Goal: Task Accomplishment & Management: Manage account settings

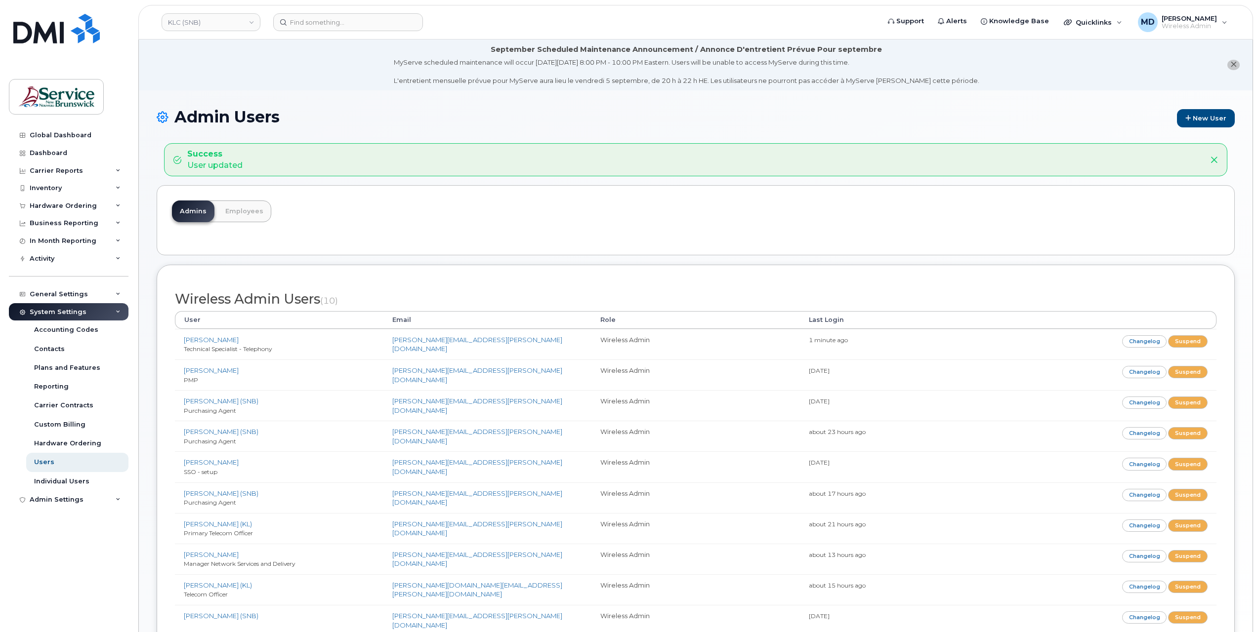
click at [62, 309] on div "System Settings" at bounding box center [58, 312] width 57 height 8
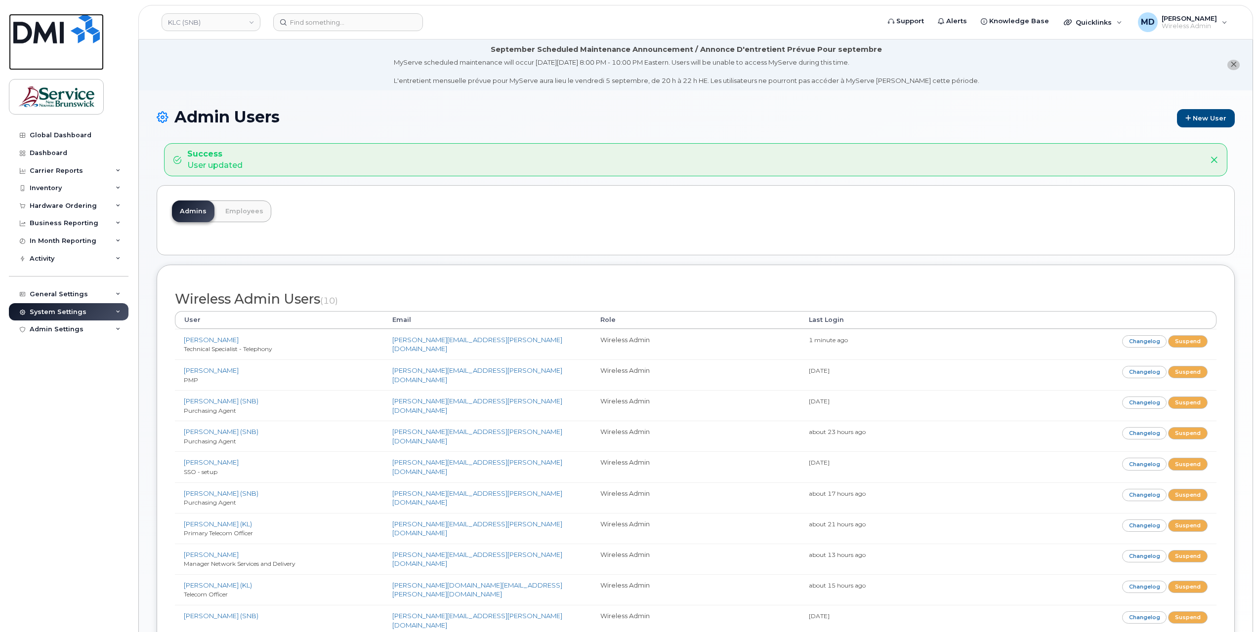
click at [18, 40] on img at bounding box center [56, 29] width 86 height 30
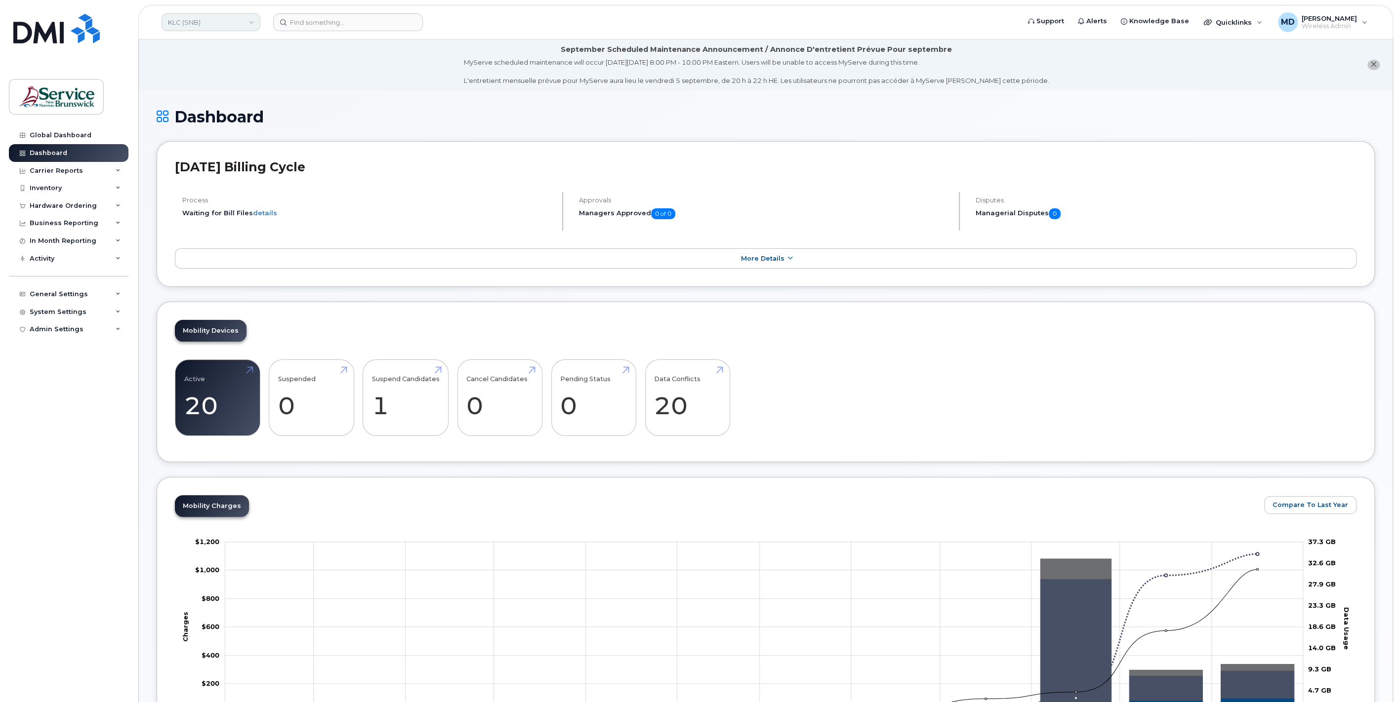
click at [225, 25] on link "KLC (SNB)" at bounding box center [211, 22] width 99 height 18
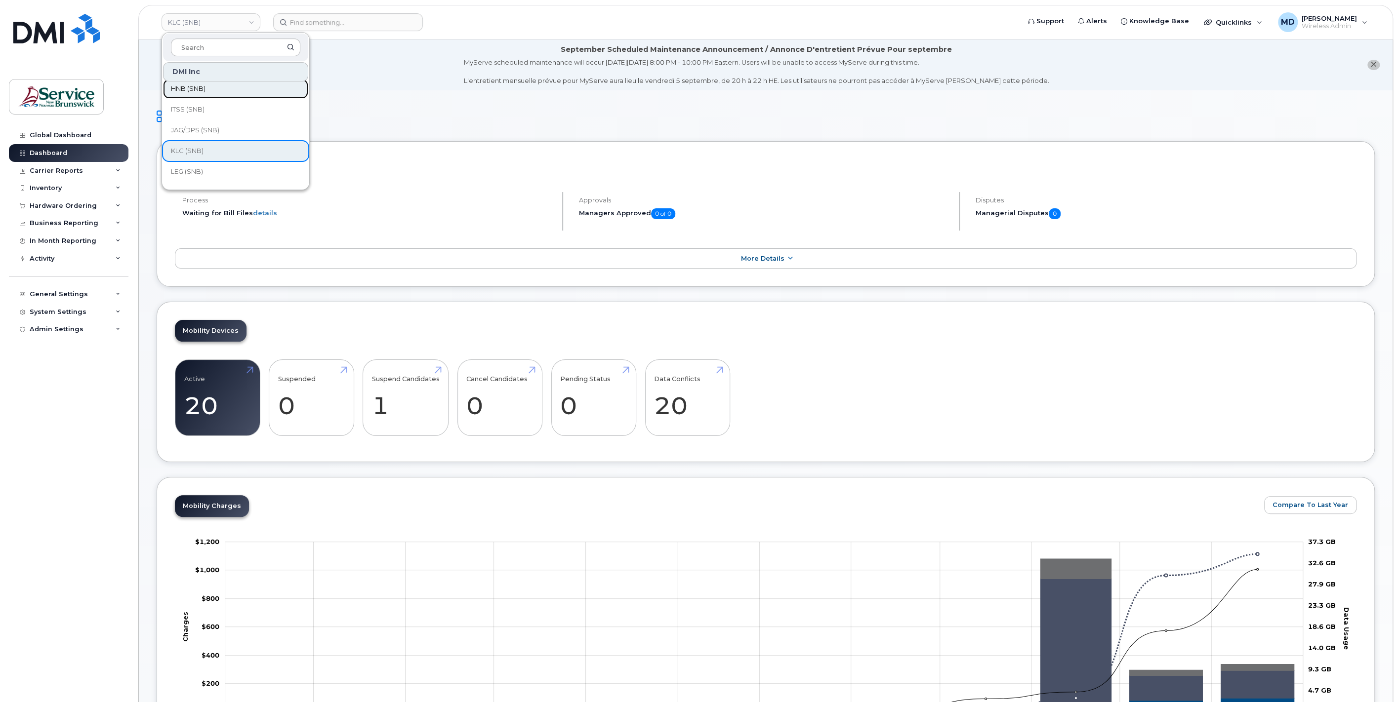
click at [222, 92] on link "HNB (SNB)" at bounding box center [235, 89] width 145 height 20
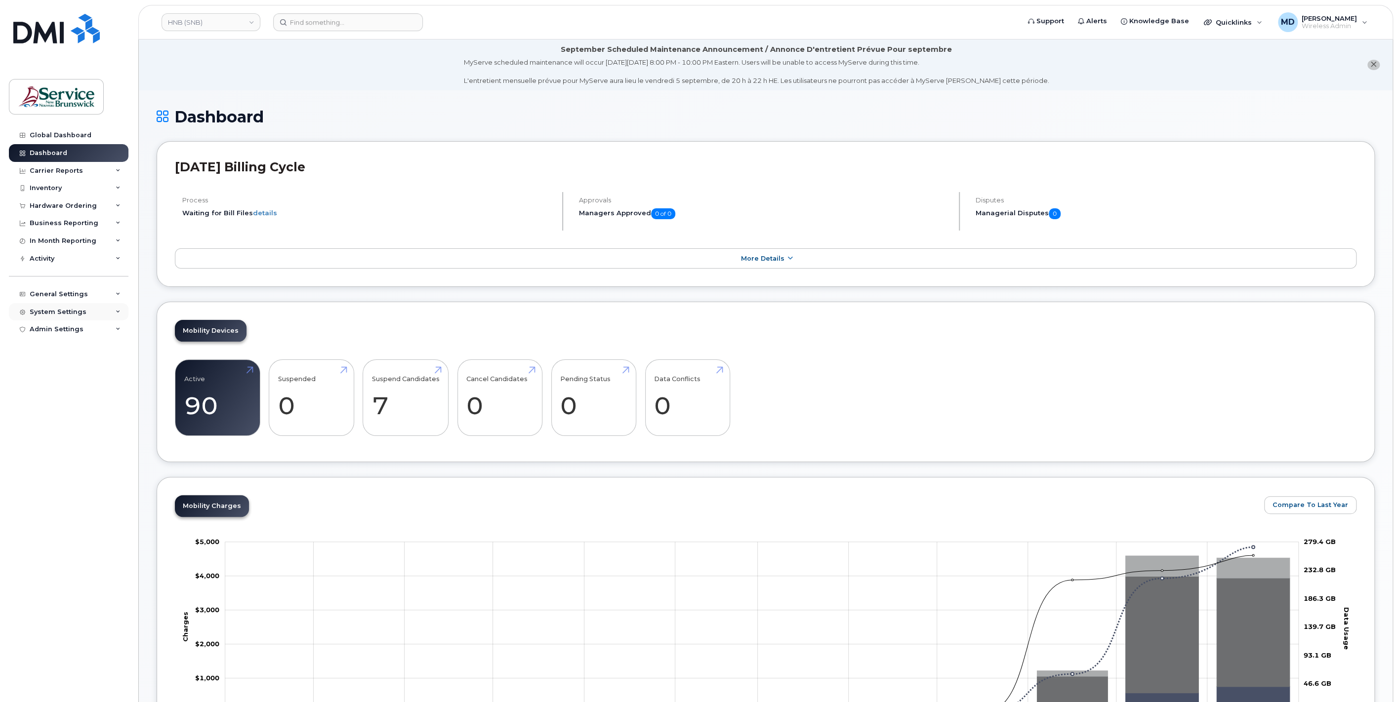
click at [76, 312] on div "System Settings" at bounding box center [58, 312] width 57 height 8
click at [63, 465] on link "Users" at bounding box center [77, 462] width 102 height 19
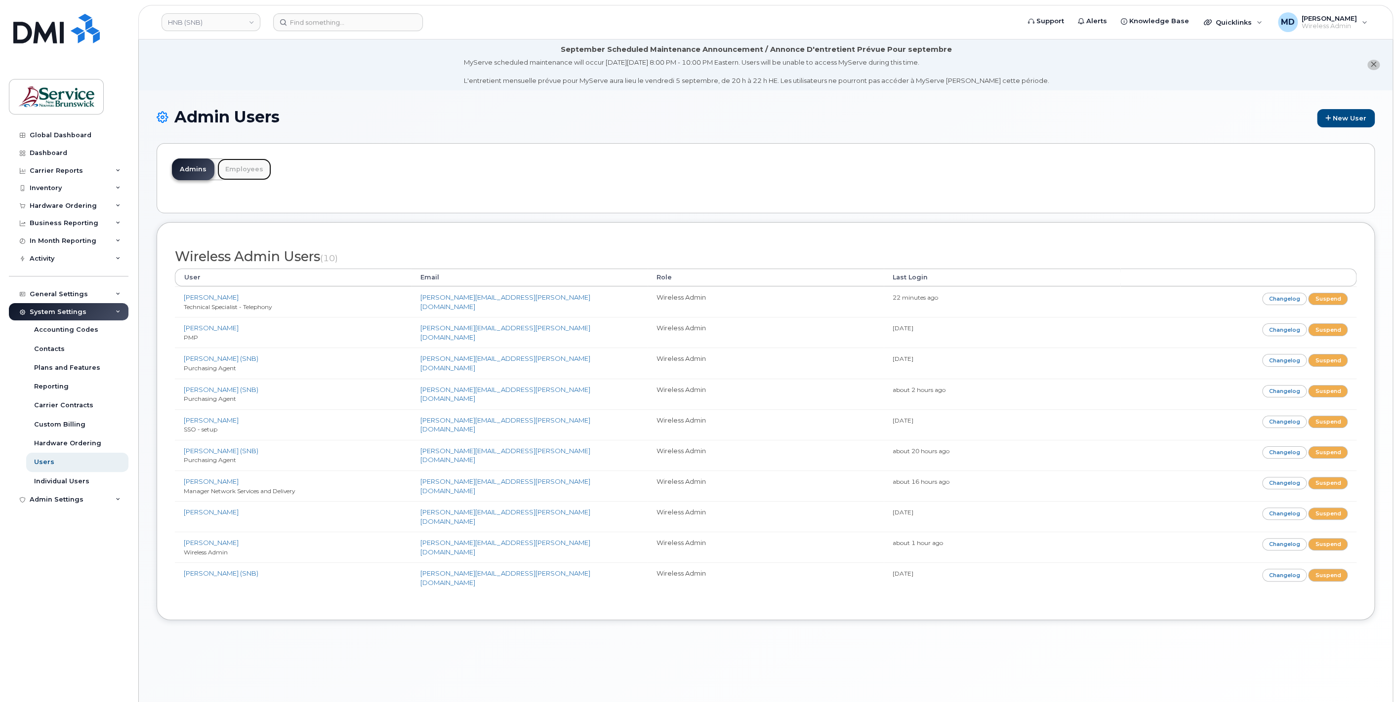
click at [240, 170] on link "Employees" at bounding box center [244, 170] width 54 height 22
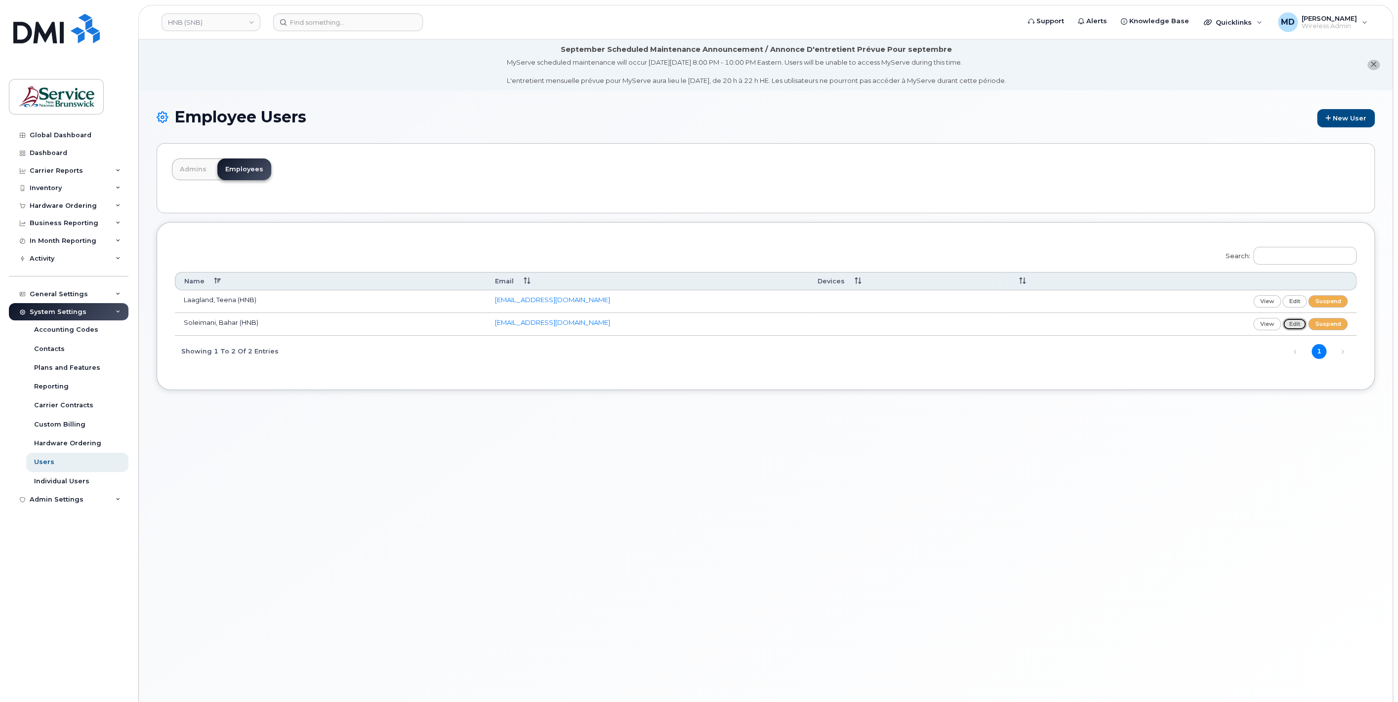
click at [1301, 325] on link "edit" at bounding box center [1294, 324] width 25 height 12
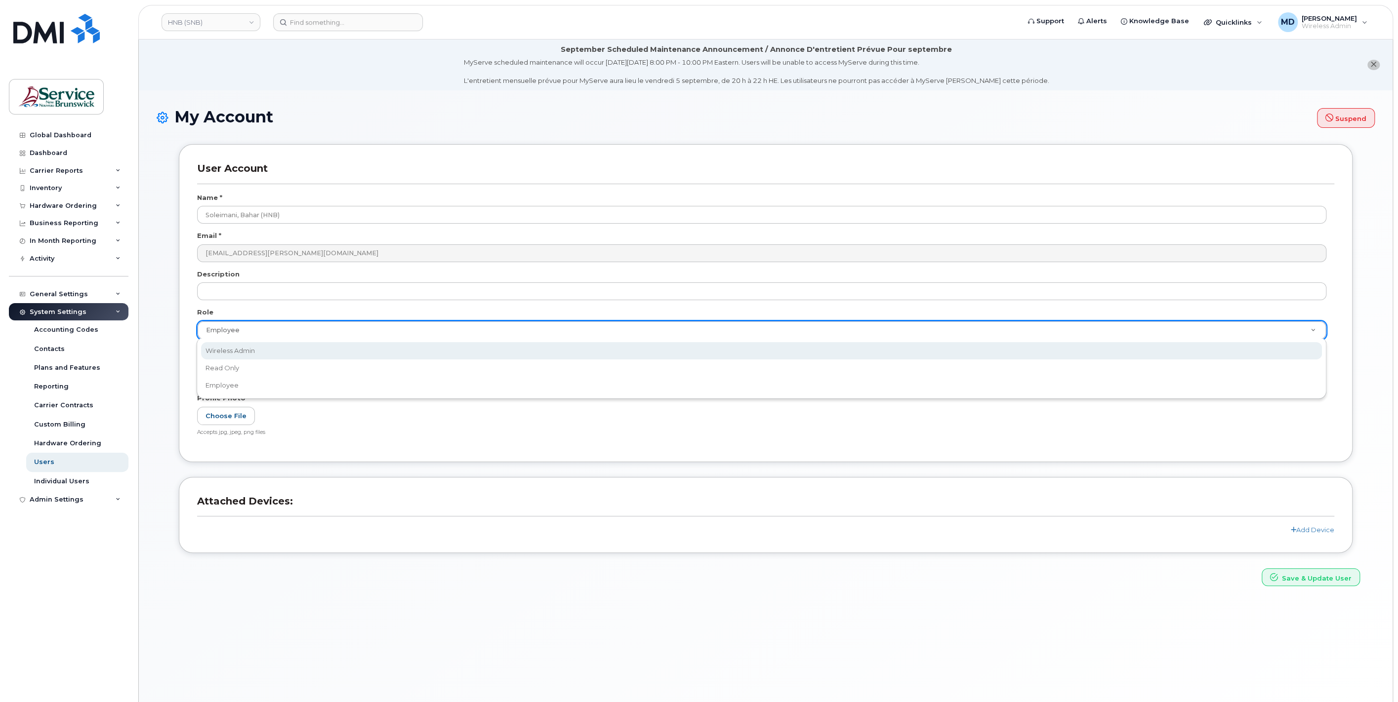
scroll to position [0, 2]
select select "wireless_admin"
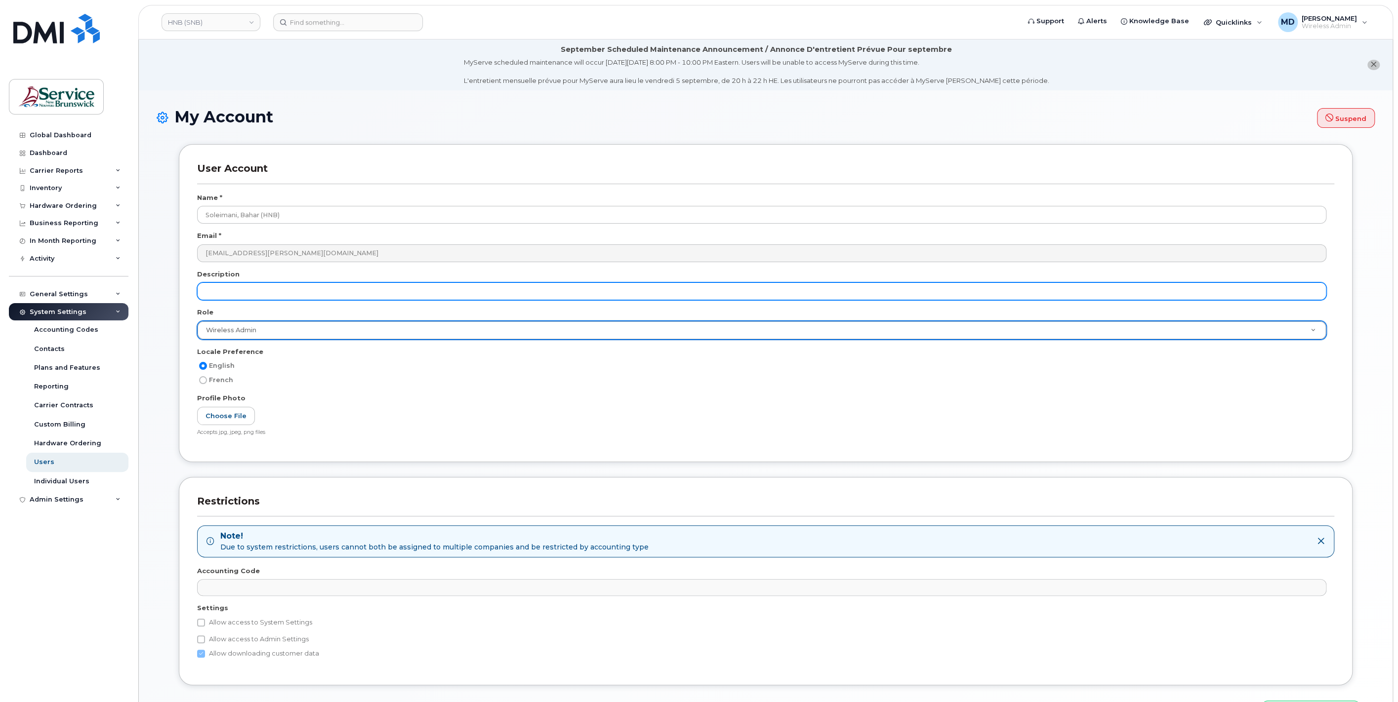
click at [307, 293] on input "text" at bounding box center [761, 292] width 1129 height 18
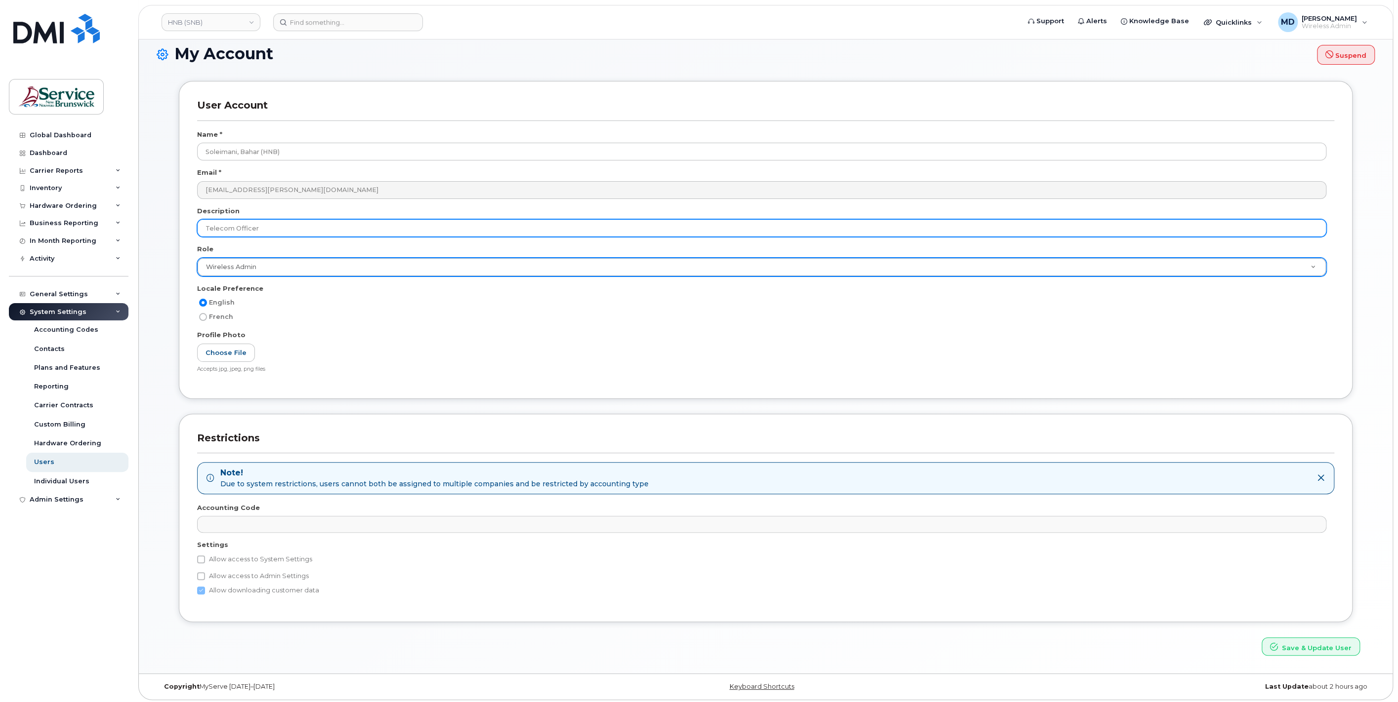
type input "Telecom Officer"
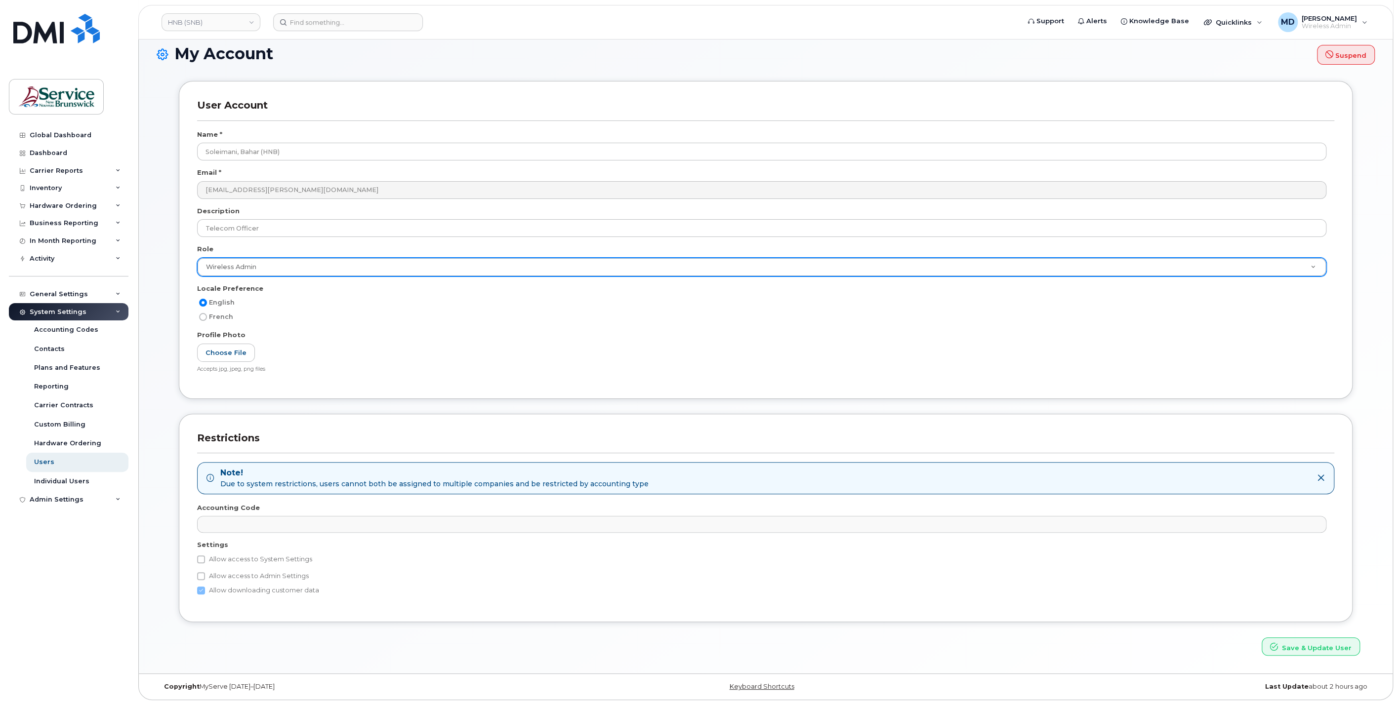
click at [222, 559] on label "Allow access to System Settings" at bounding box center [254, 560] width 115 height 12
click at [205, 559] on input "Allow access to System Settings" at bounding box center [201, 560] width 8 height 8
checkbox input "true"
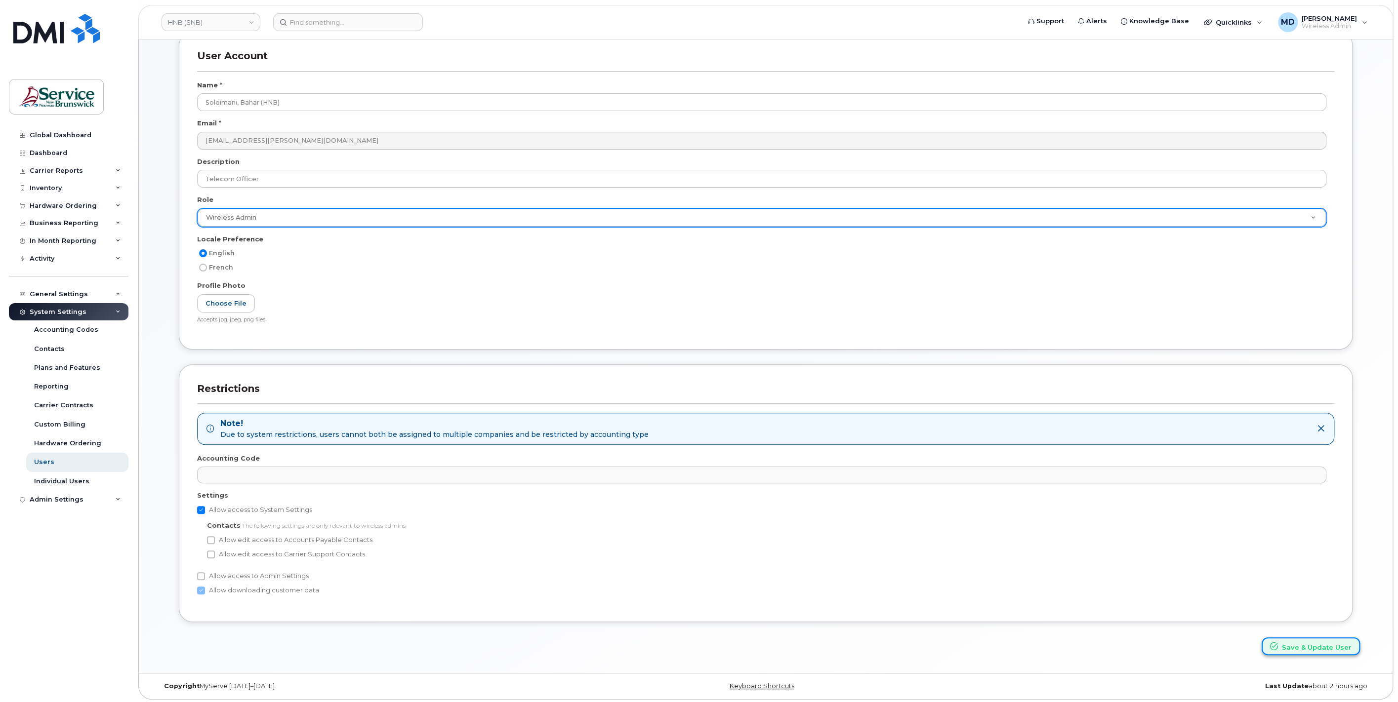
click at [1287, 652] on button "Save & Update User" at bounding box center [1311, 647] width 98 height 18
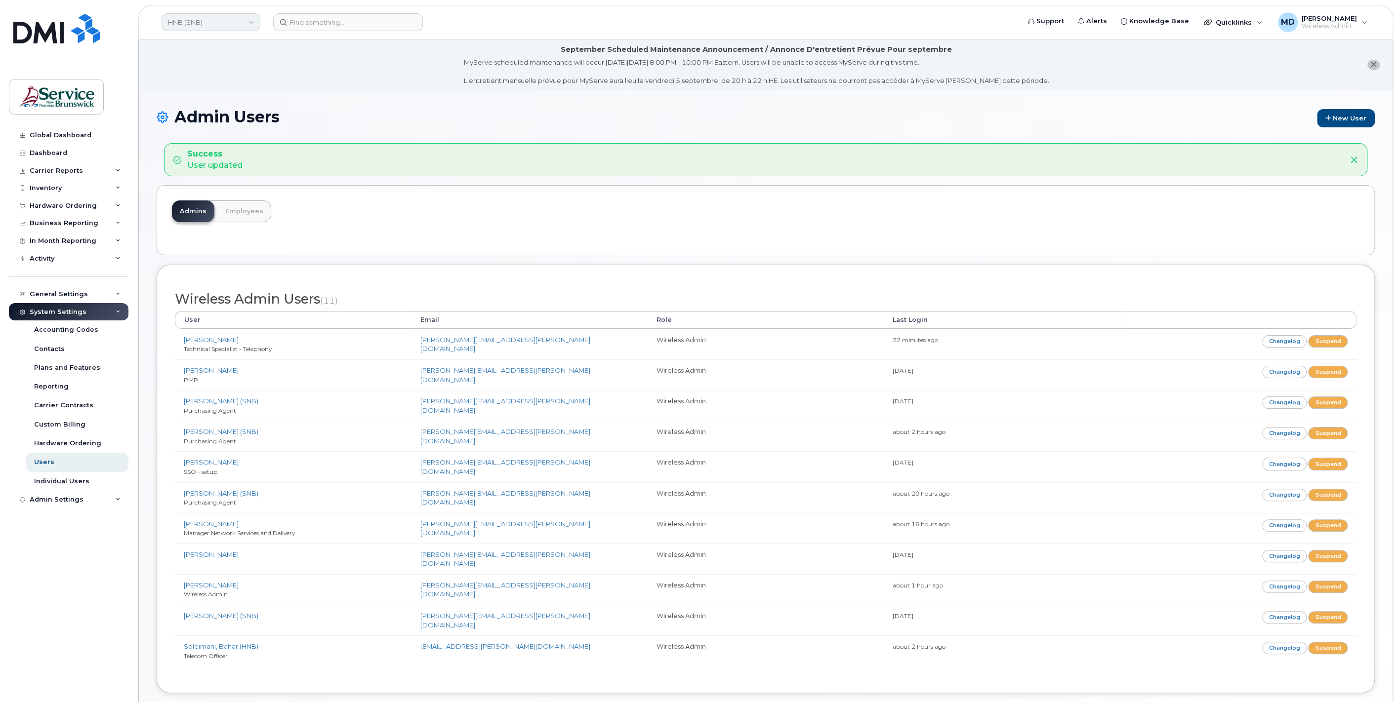
click at [213, 30] on link "HNB (SNB)" at bounding box center [211, 22] width 99 height 18
click at [205, 154] on span "ASD-W (SNB)" at bounding box center [192, 156] width 43 height 10
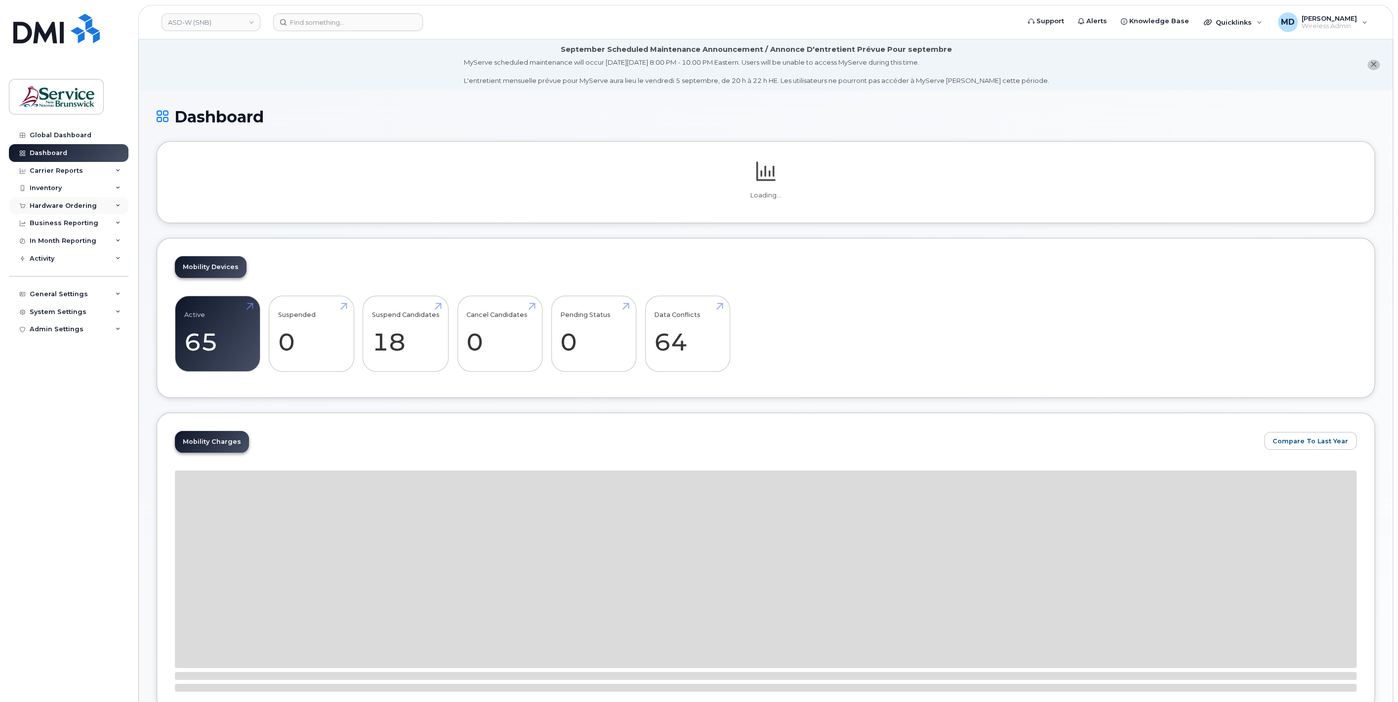
click at [83, 208] on div "Hardware Ordering" at bounding box center [63, 206] width 67 height 8
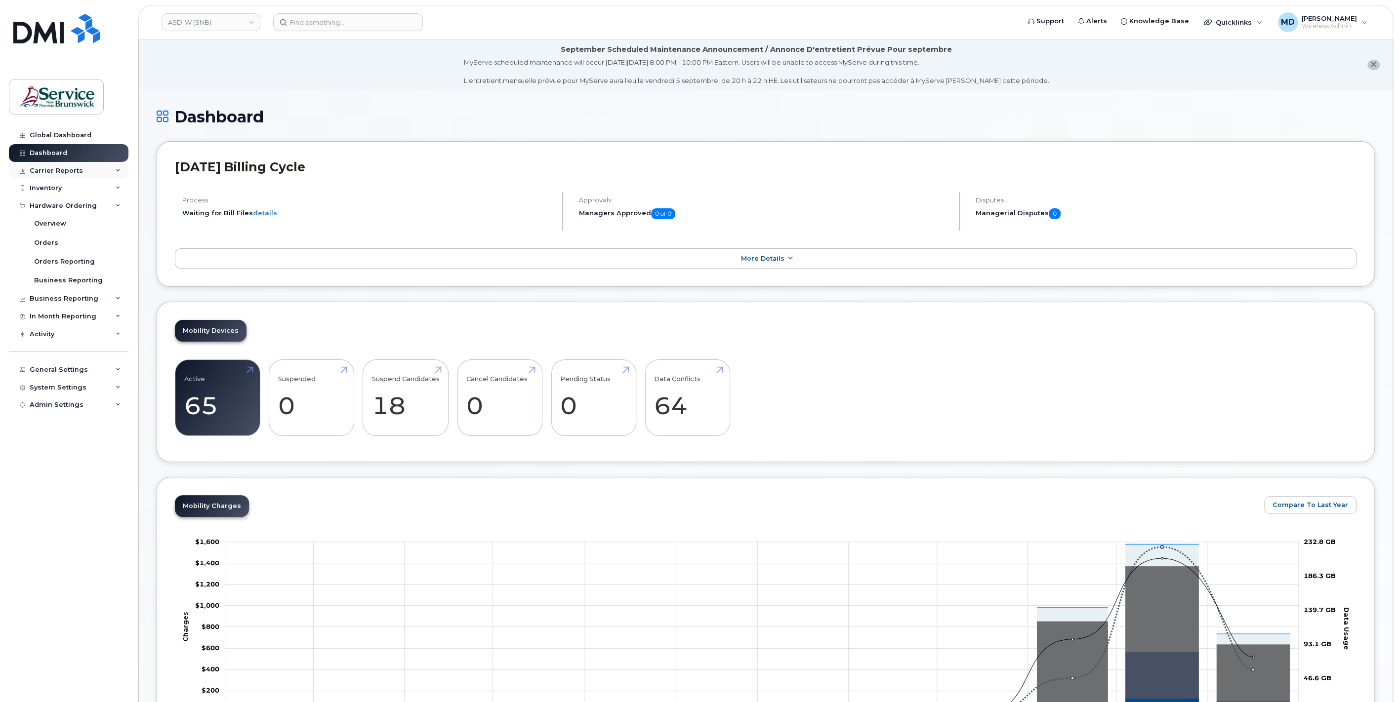
click at [69, 167] on div "Carrier Reports" at bounding box center [56, 171] width 53 height 8
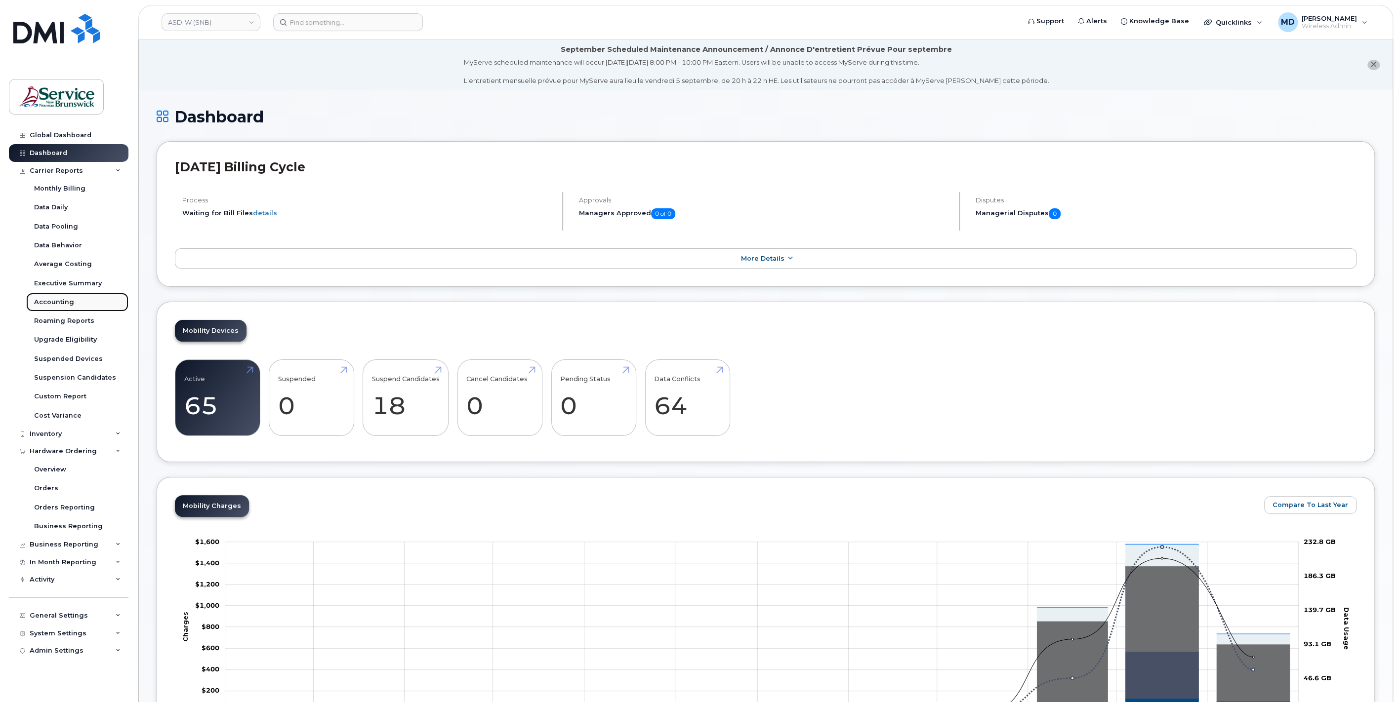
click at [66, 302] on div "Accounting" at bounding box center [54, 302] width 40 height 9
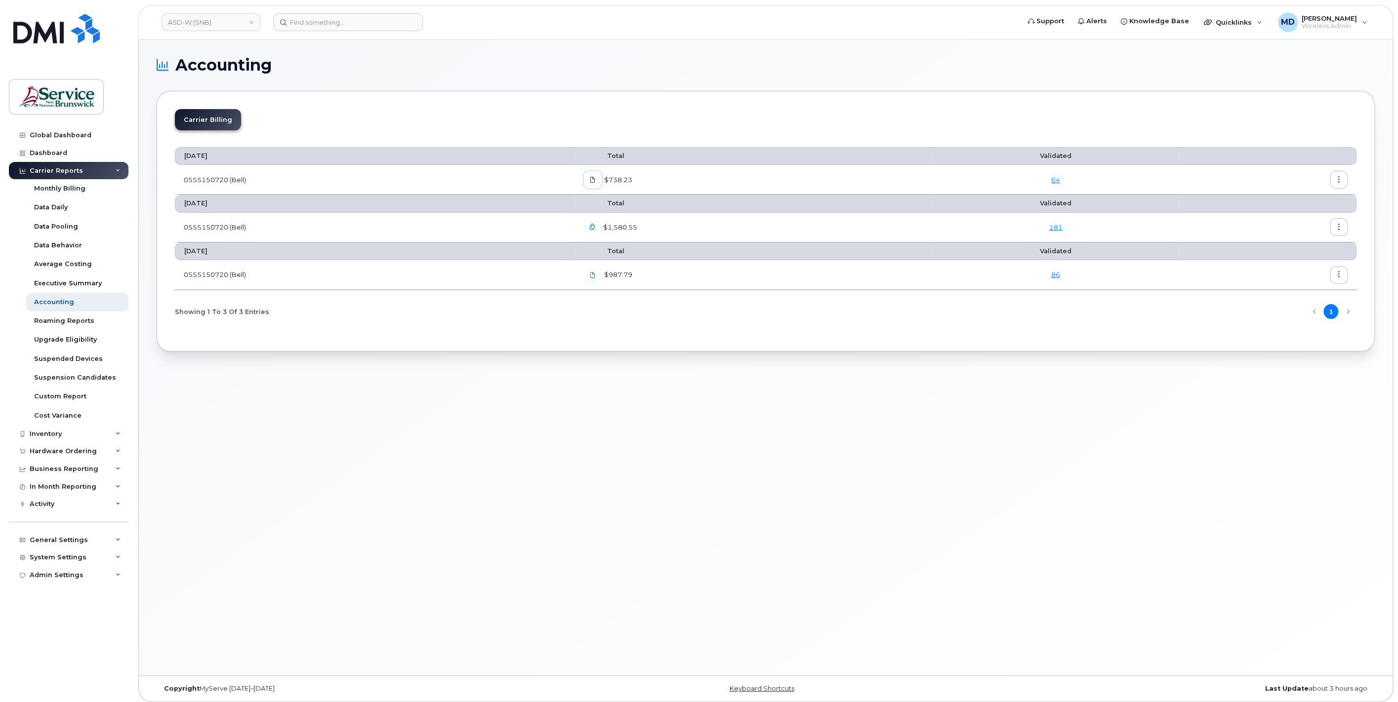
click at [596, 182] on icon at bounding box center [593, 180] width 6 height 6
